Goal: Task Accomplishment & Management: Use online tool/utility

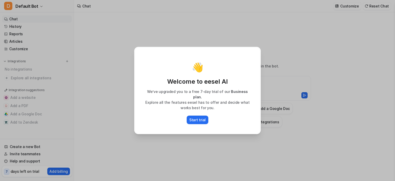
click at [277, 93] on div "👋 Welcome to eesel AI We’ve upgraded you to a free 7-day trial of our Business …" at bounding box center [197, 90] width 395 height 181
click at [191, 117] on p "Start trial" at bounding box center [197, 119] width 16 height 5
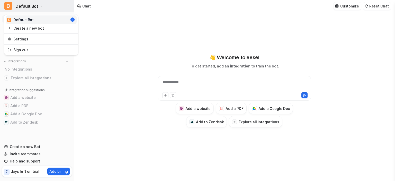
click at [40, 7] on icon "button" at bounding box center [41, 6] width 3 height 3
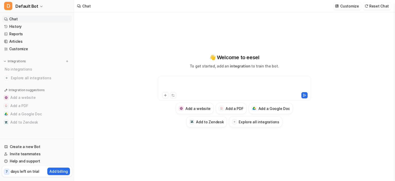
click at [188, 88] on div at bounding box center [234, 85] width 150 height 12
click at [165, 94] on icon at bounding box center [165, 95] width 4 height 4
click at [172, 94] on icon at bounding box center [172, 94] width 1 height 1
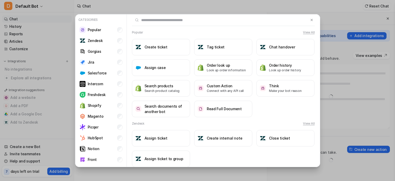
type textarea "**********"
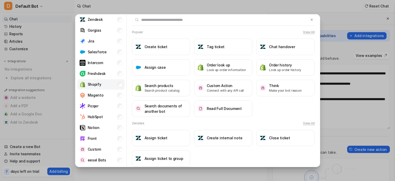
scroll to position [21, 0]
click at [203, 109] on button "Read Full Document" at bounding box center [223, 108] width 58 height 16
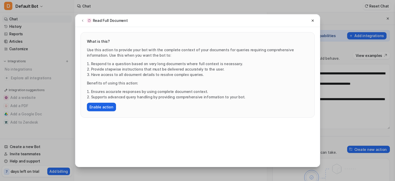
click at [105, 106] on button "Enable action" at bounding box center [101, 107] width 29 height 8
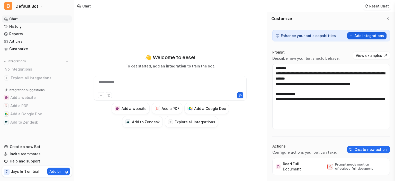
click at [367, 38] on button "Add integrations" at bounding box center [366, 35] width 39 height 7
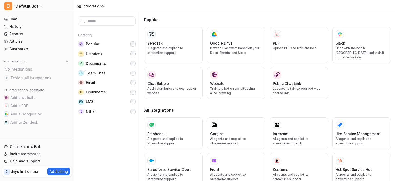
click at [60, 56] on nav "Chat History Reports Articles Customize Integrations No integrations Explore al…" at bounding box center [37, 75] width 74 height 125
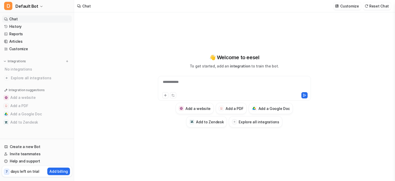
click at [190, 84] on div "**********" at bounding box center [234, 85] width 150 height 12
paste div
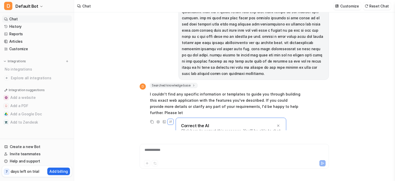
scroll to position [75, 0]
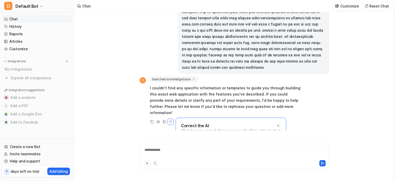
click at [195, 123] on p "Correct the AI" at bounding box center [195, 125] width 28 height 5
click at [171, 118] on icon at bounding box center [170, 121] width 5 height 7
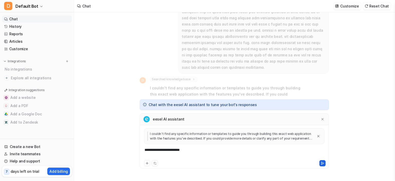
click at [324, 163] on icon at bounding box center [322, 163] width 4 height 4
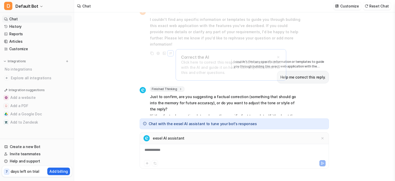
scroll to position [149, 0]
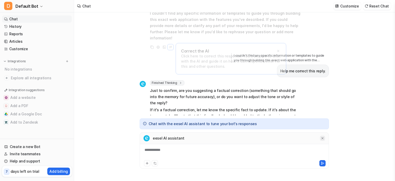
click at [322, 137] on icon at bounding box center [322, 138] width 4 height 4
